Goal: Task Accomplishment & Management: Manage account settings

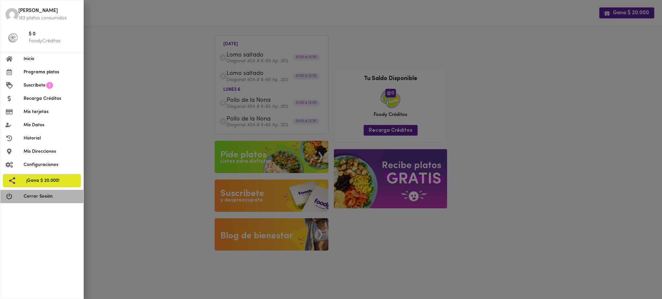
click at [58, 196] on span "Cerrar Sesión" at bounding box center [51, 196] width 55 height 7
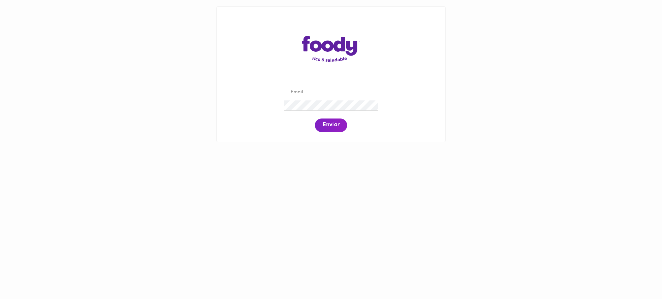
click at [305, 92] on input "email" at bounding box center [331, 93] width 94 height 10
paste input "[EMAIL_ADDRESS][DOMAIN_NAME]"
click at [302, 93] on input "[EMAIL_ADDRESS][DOMAIN_NAME]" at bounding box center [331, 93] width 94 height 10
type input "[EMAIL_ADDRESS][DOMAIN_NAME]"
click at [333, 125] on span "Enviar" at bounding box center [331, 125] width 17 height 7
